Goal: Transaction & Acquisition: Purchase product/service

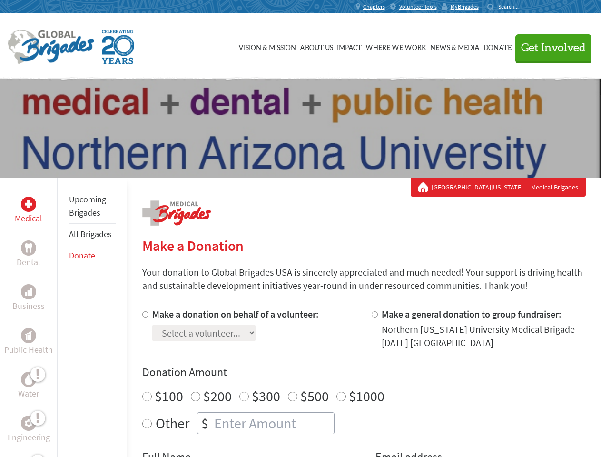
click at [525, 7] on div "Search for:" at bounding box center [506, 7] width 38 height 8
click at [549, 48] on span "Get Involved" at bounding box center [553, 47] width 65 height 11
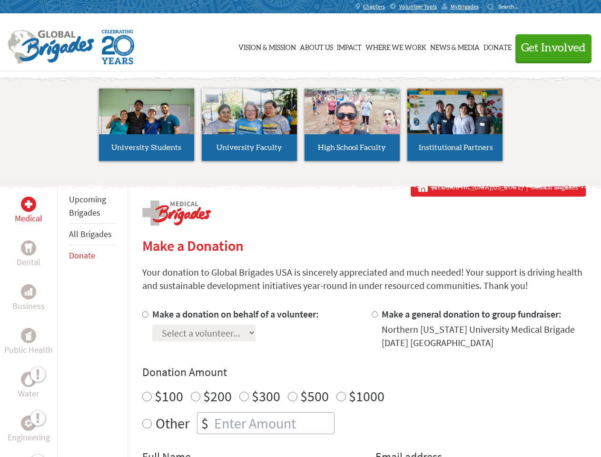
click at [301, 128] on li "High School Faculty" at bounding box center [352, 125] width 103 height 88
click at [63, 317] on div "Upcoming Brigades All Brigades Donate" at bounding box center [92, 405] width 70 height 457
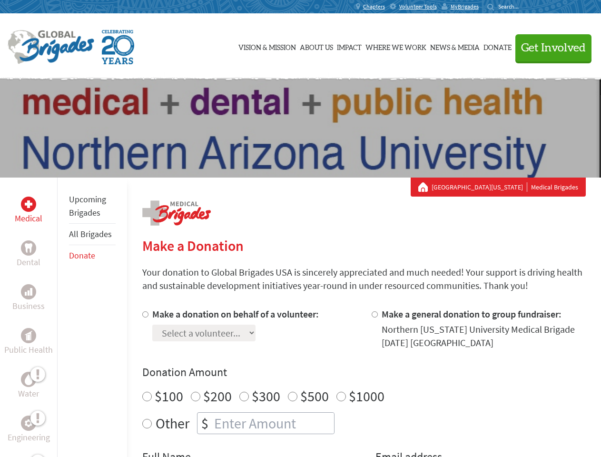
click at [363, 382] on div "Donation Amount $100 $200 $300 $500 $1000 Other $" at bounding box center [363, 398] width 443 height 69
click at [144, 314] on input "Make a donation on behalf of a volunteer:" at bounding box center [145, 314] width 6 height 6
radio input "true"
click at [374, 314] on input "Make a general donation to group fundraiser:" at bounding box center [374, 314] width 6 height 6
radio input "true"
